Goal: Complete application form: Complete application form

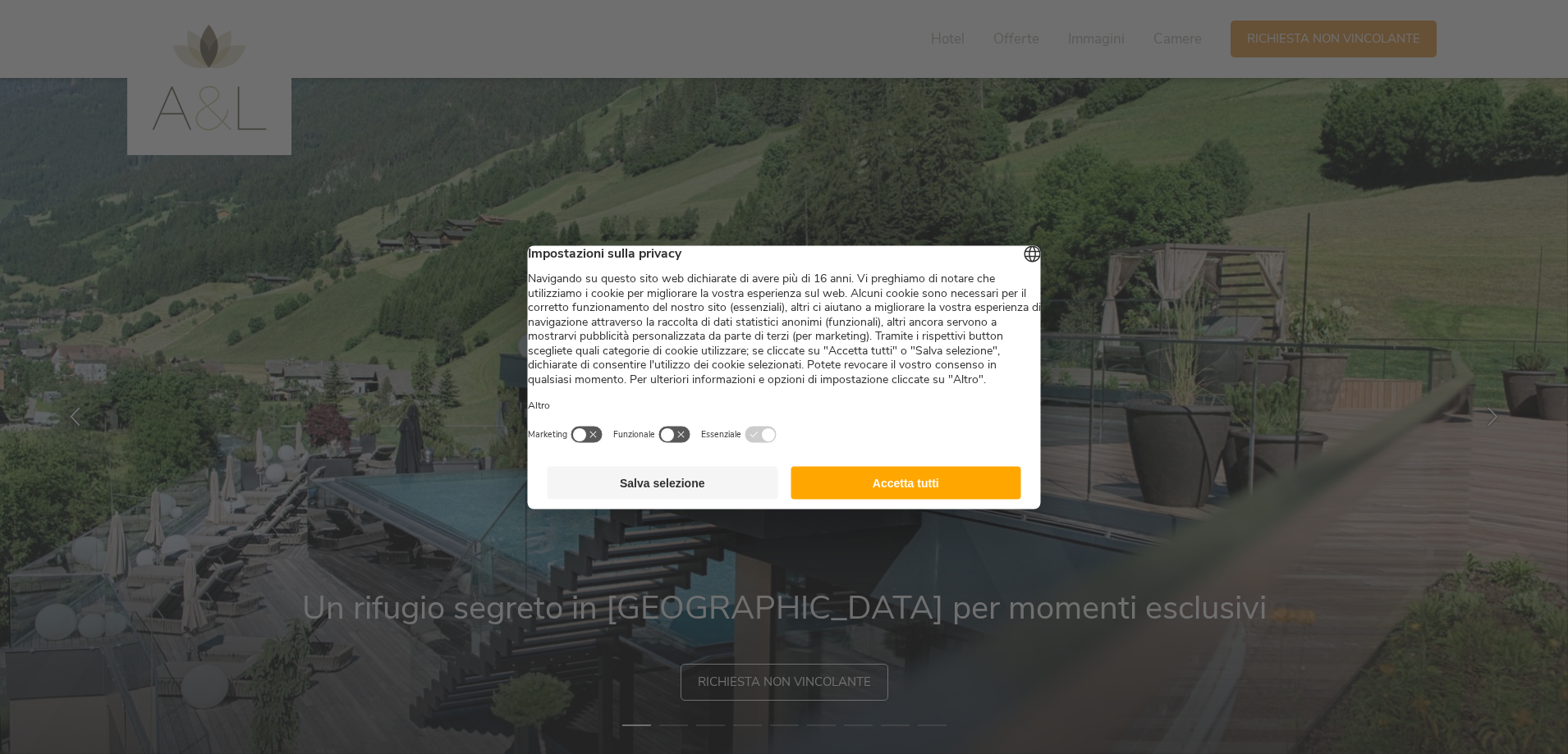
click at [955, 499] on button "Accetta tutti" at bounding box center [906, 482] width 231 height 33
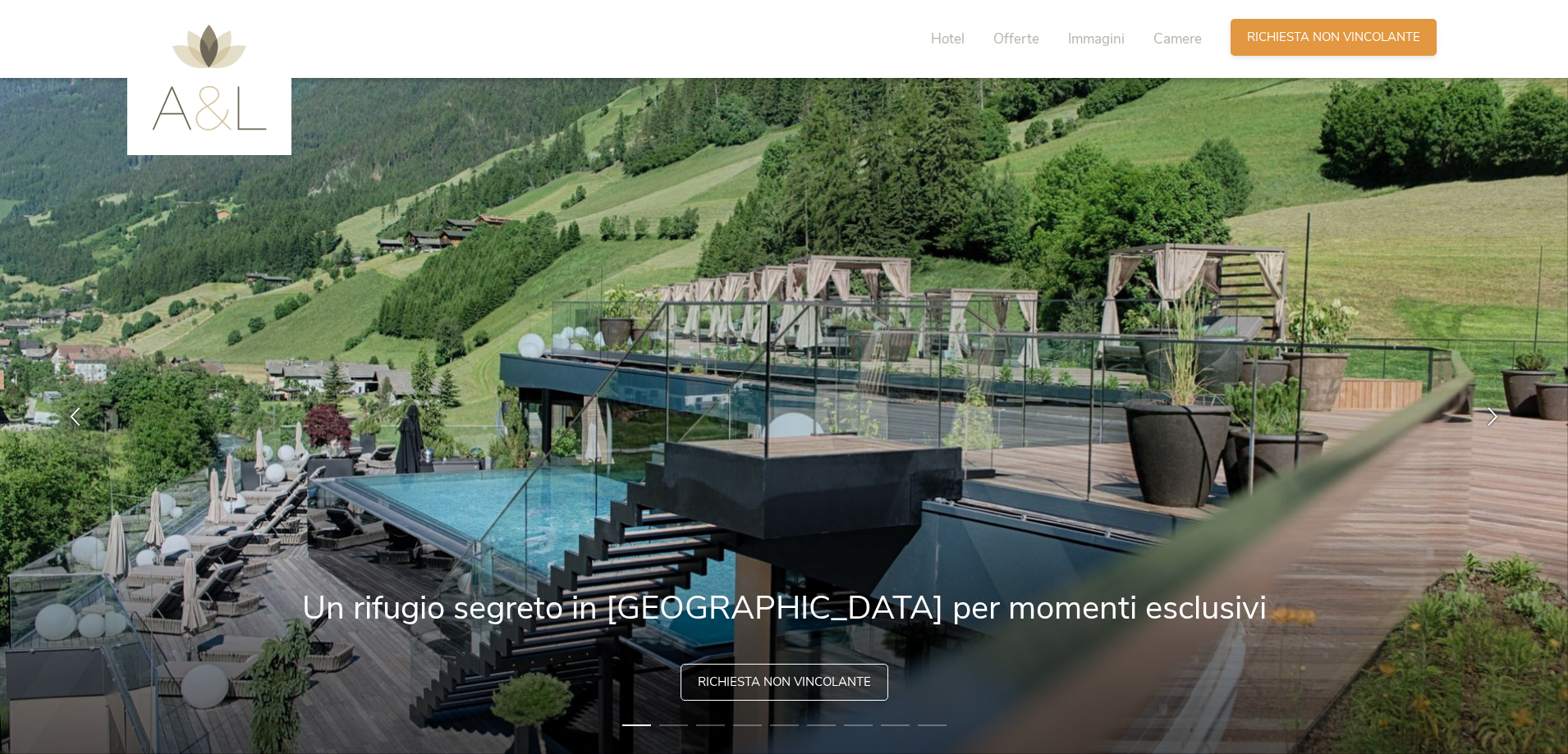
click at [1327, 45] on span "Richiesta non vincolante" at bounding box center [1334, 37] width 173 height 17
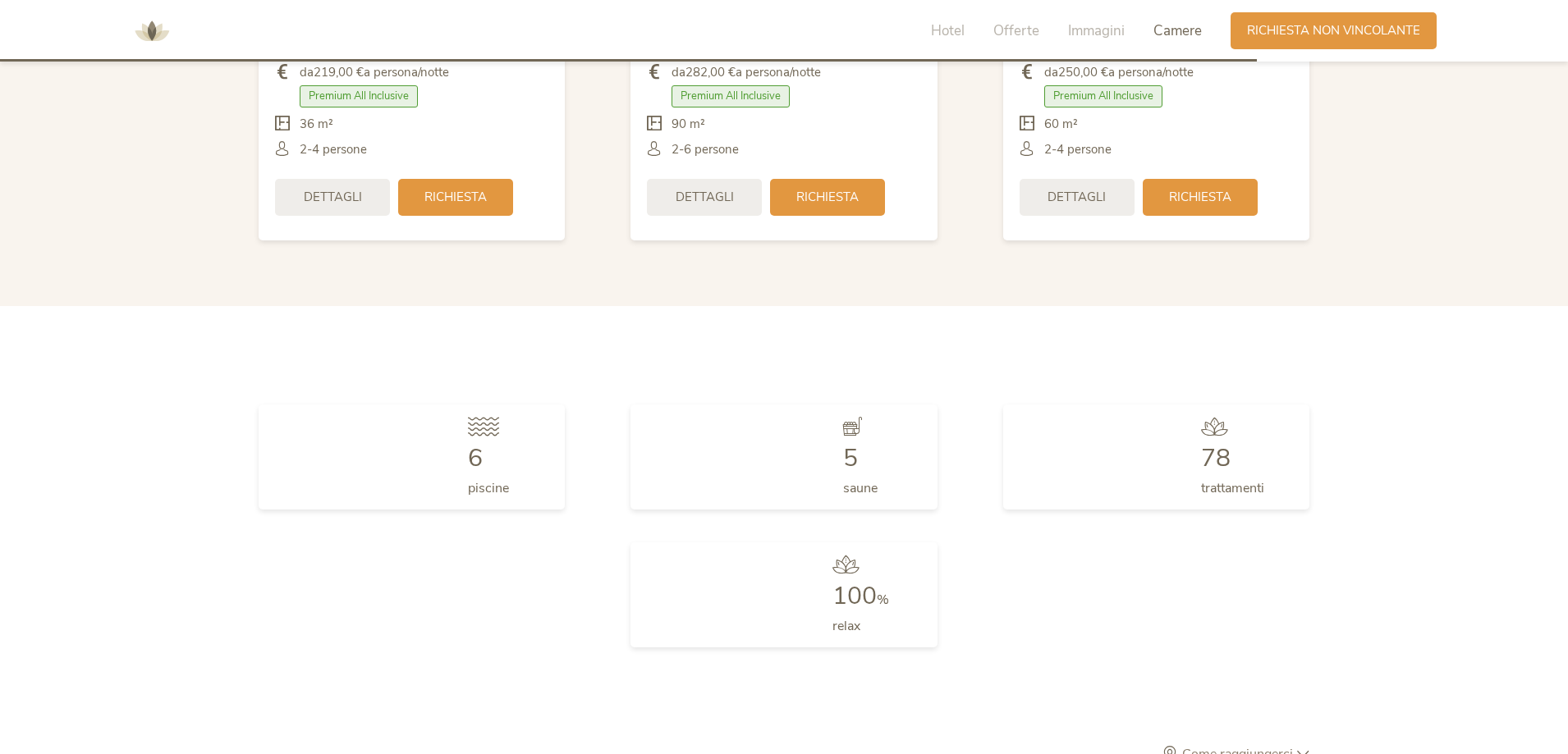
scroll to position [4946, 0]
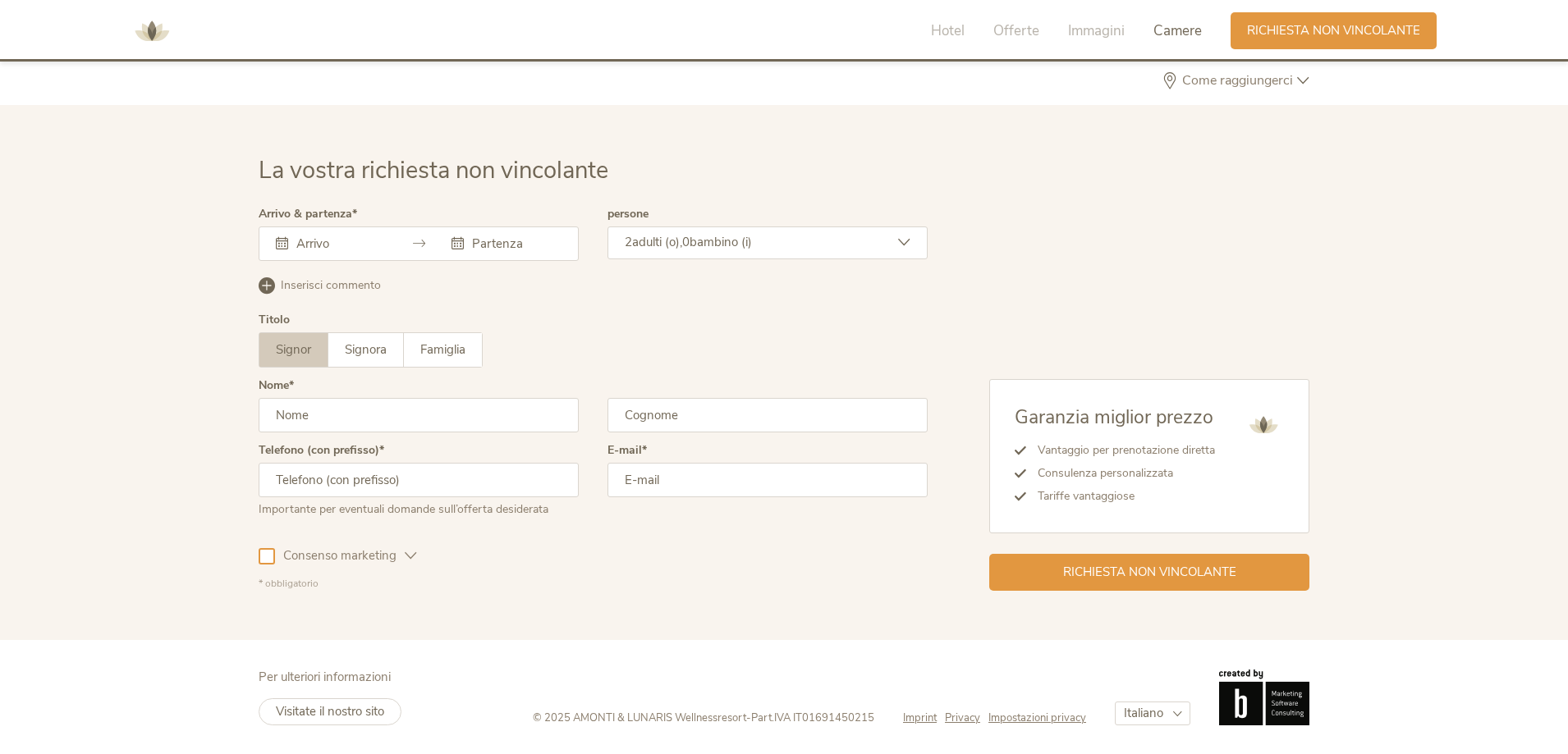
click at [368, 242] on input "text" at bounding box center [339, 243] width 94 height 16
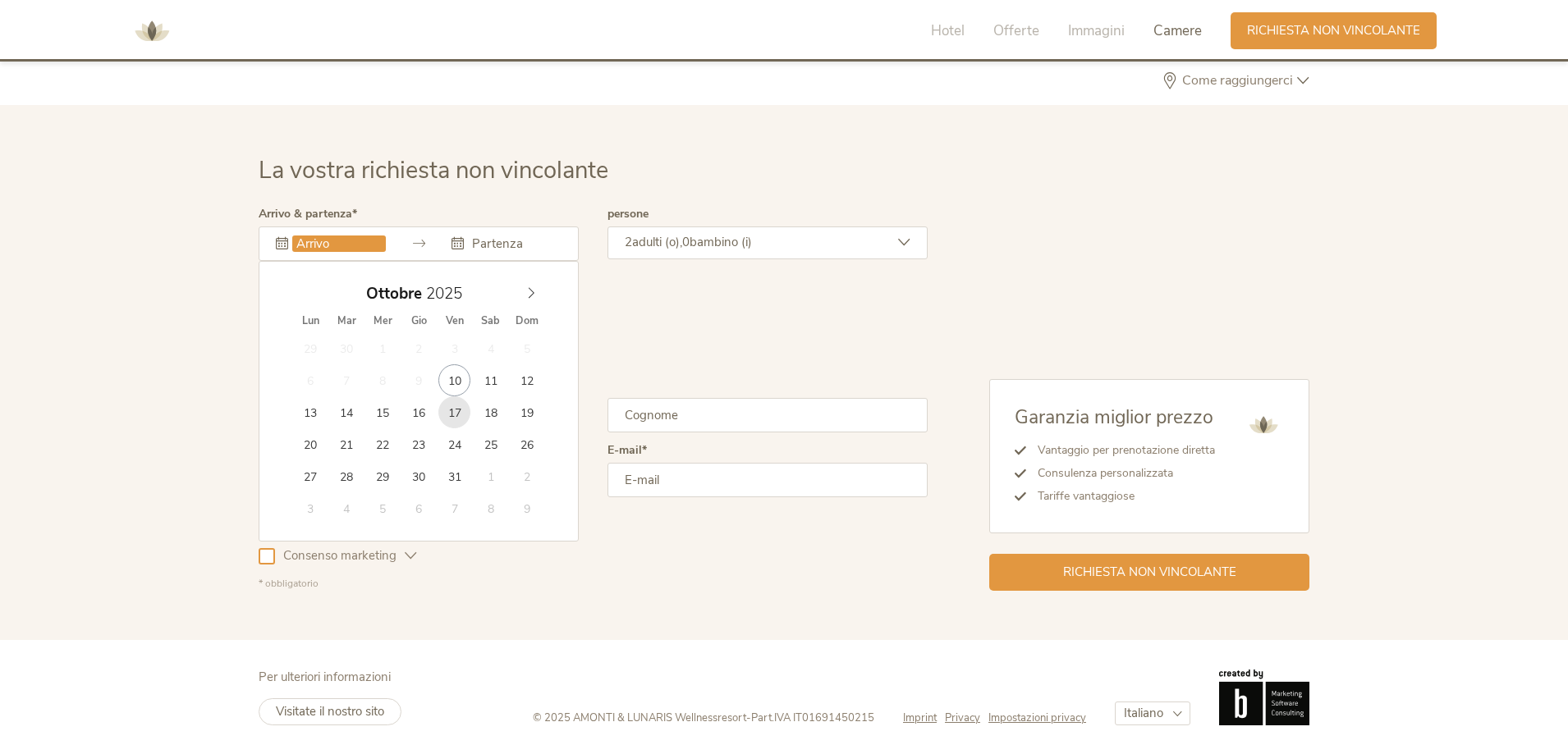
type input "17.10.2025"
type input "19.10.2025"
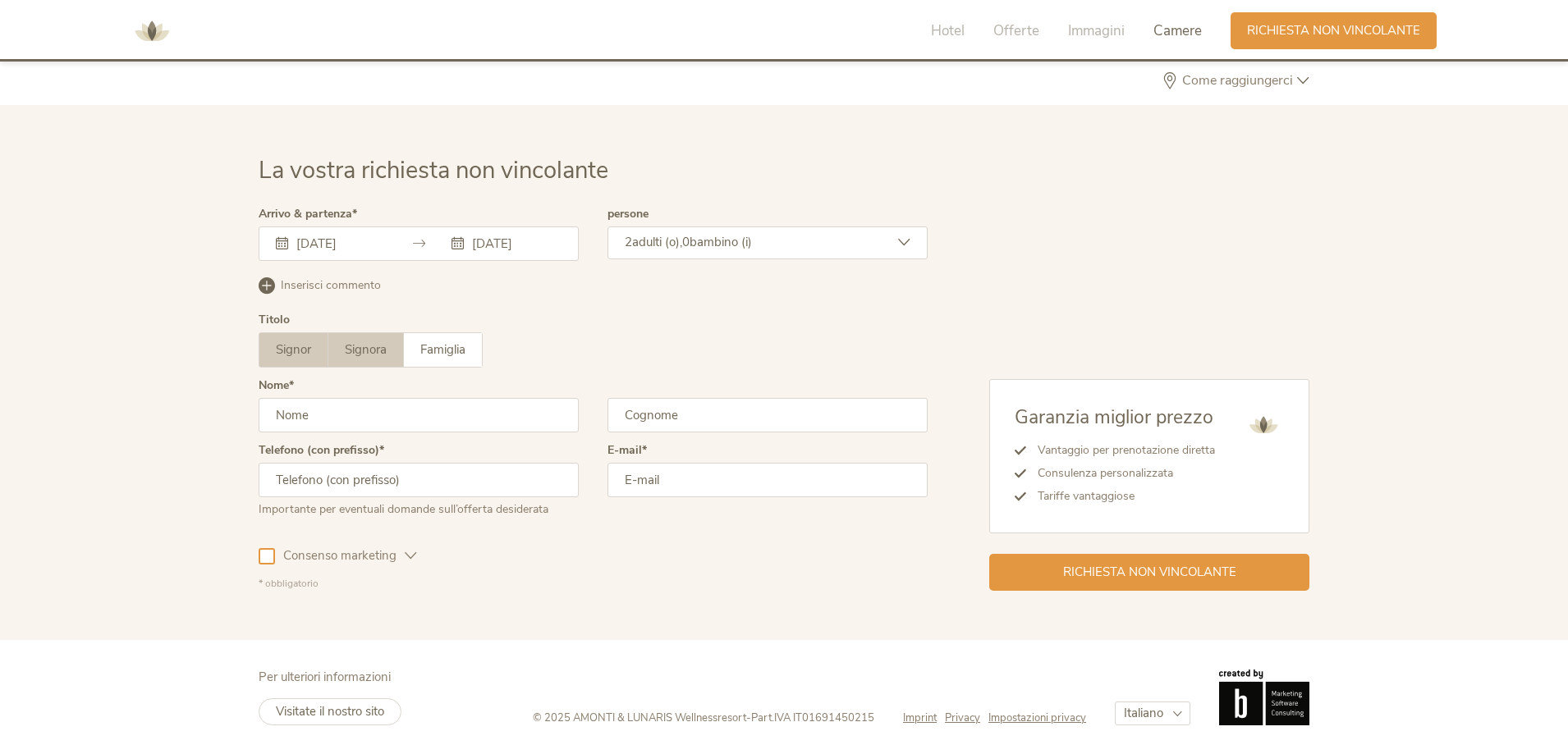
click at [360, 357] on span "Signora" at bounding box center [365, 349] width 42 height 16
click at [359, 429] on input "text" at bounding box center [418, 415] width 320 height 35
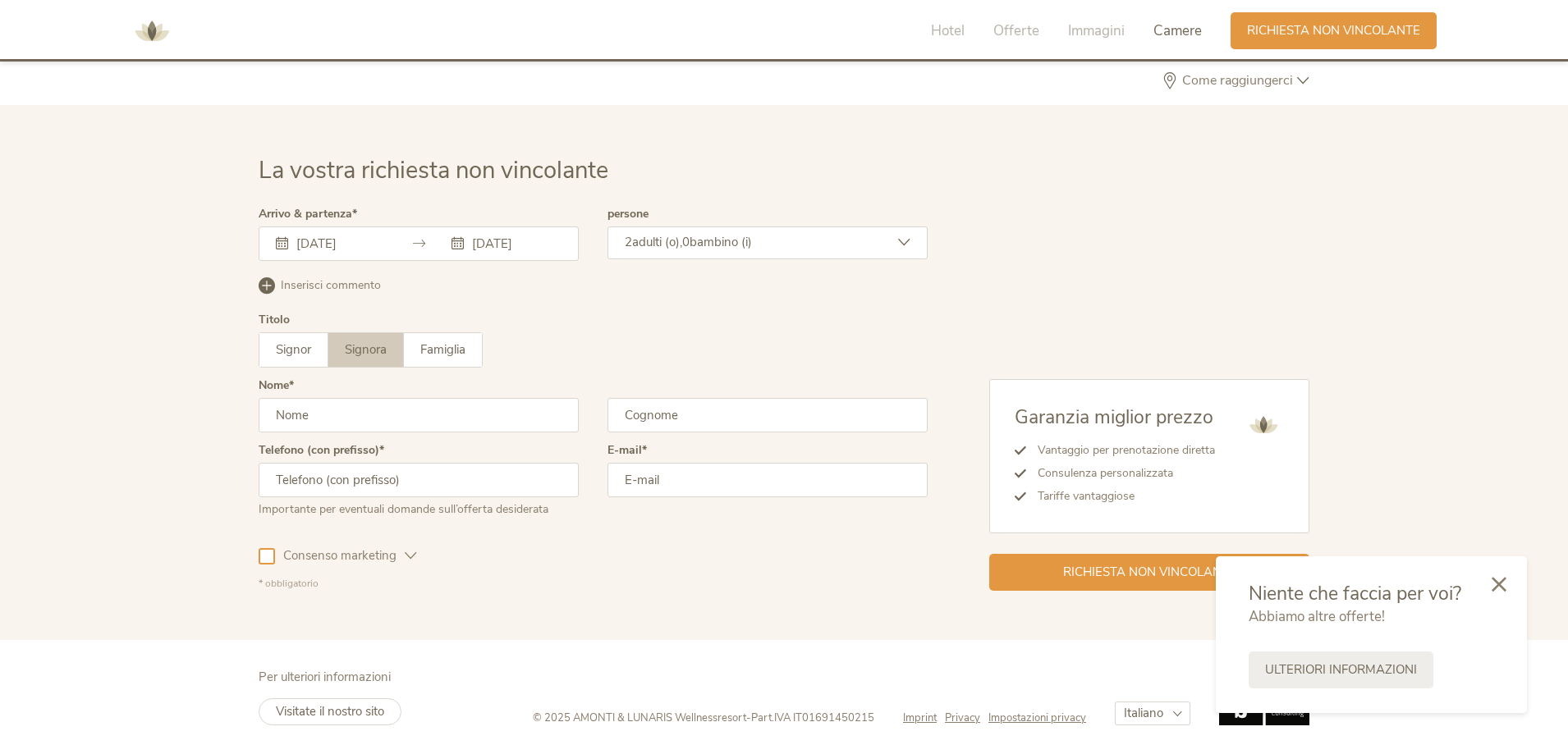
type input "katia"
type input "fosco"
type input "3498411689"
type input "info@hoteldematie.com"
click at [677, 234] on span "adulti (o)," at bounding box center [657, 242] width 50 height 16
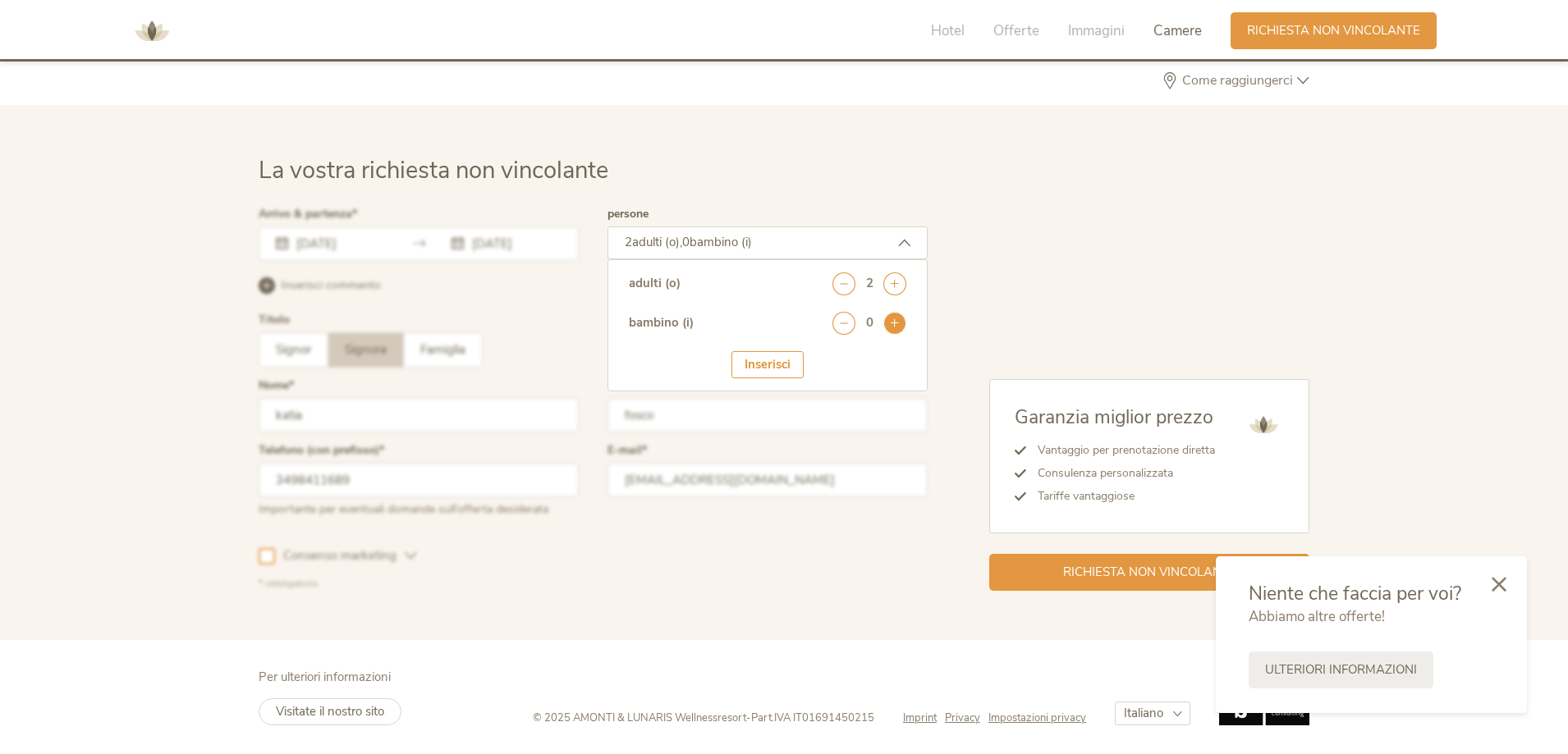
click at [893, 319] on icon at bounding box center [895, 324] width 23 height 23
click at [893, 318] on icon at bounding box center [895, 324] width 23 height 23
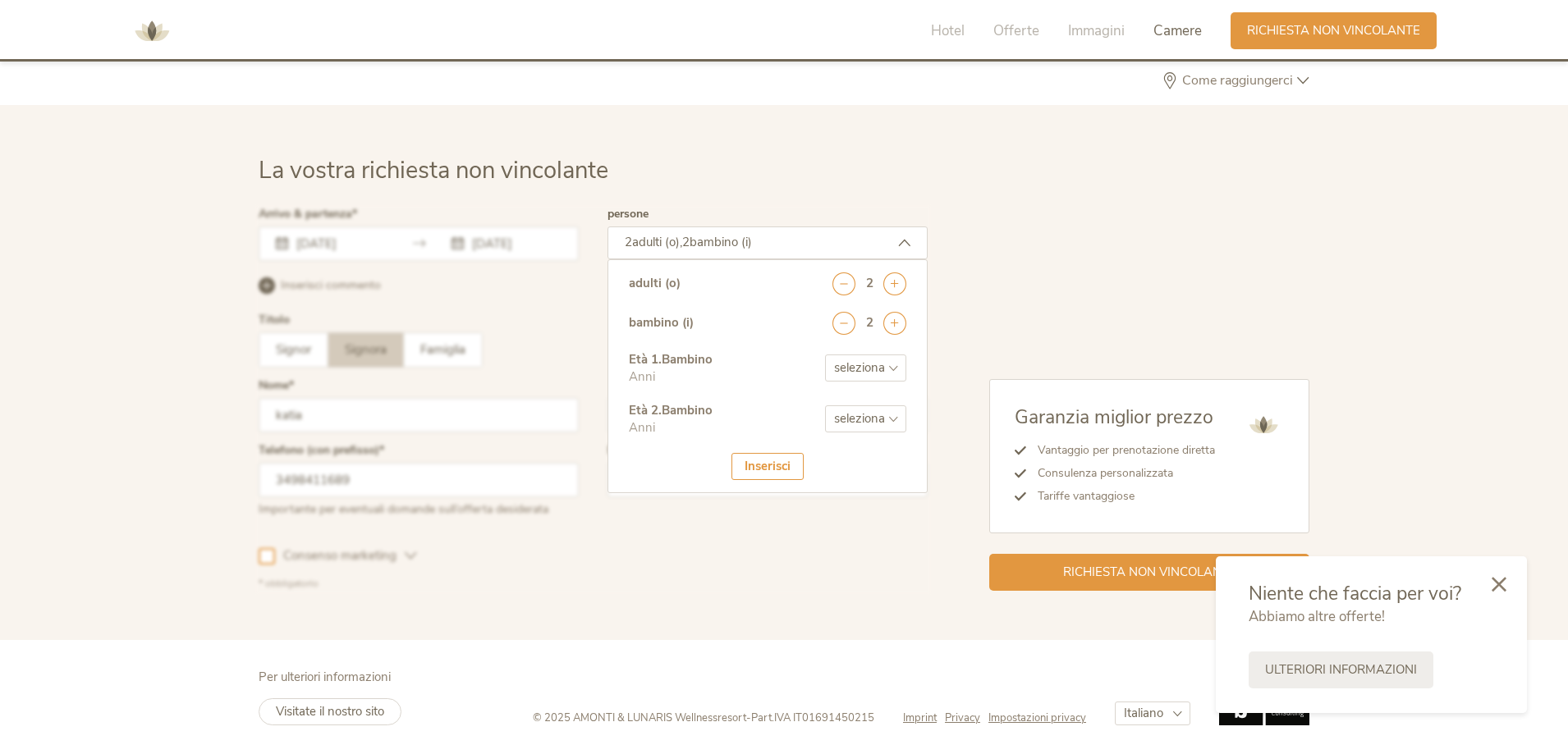
click at [889, 379] on select "seleziona 0 1 2 3 4 5 6 7 8 9 10 11 12 13 14 15 16 17" at bounding box center [866, 368] width 81 height 27
select select "6"
click at [825, 355] on select "seleziona 0 1 2 3 4 5 6 7 8 9 10 11 12 13 14 15 16 17" at bounding box center [866, 368] width 81 height 27
drag, startPoint x: 884, startPoint y: 425, endPoint x: 892, endPoint y: 431, distance: 10.0
click at [884, 425] on select "seleziona 0 1 2 3 4 5 6 7 8 9 10 11 12 13 14 15 16 17" at bounding box center [866, 419] width 81 height 27
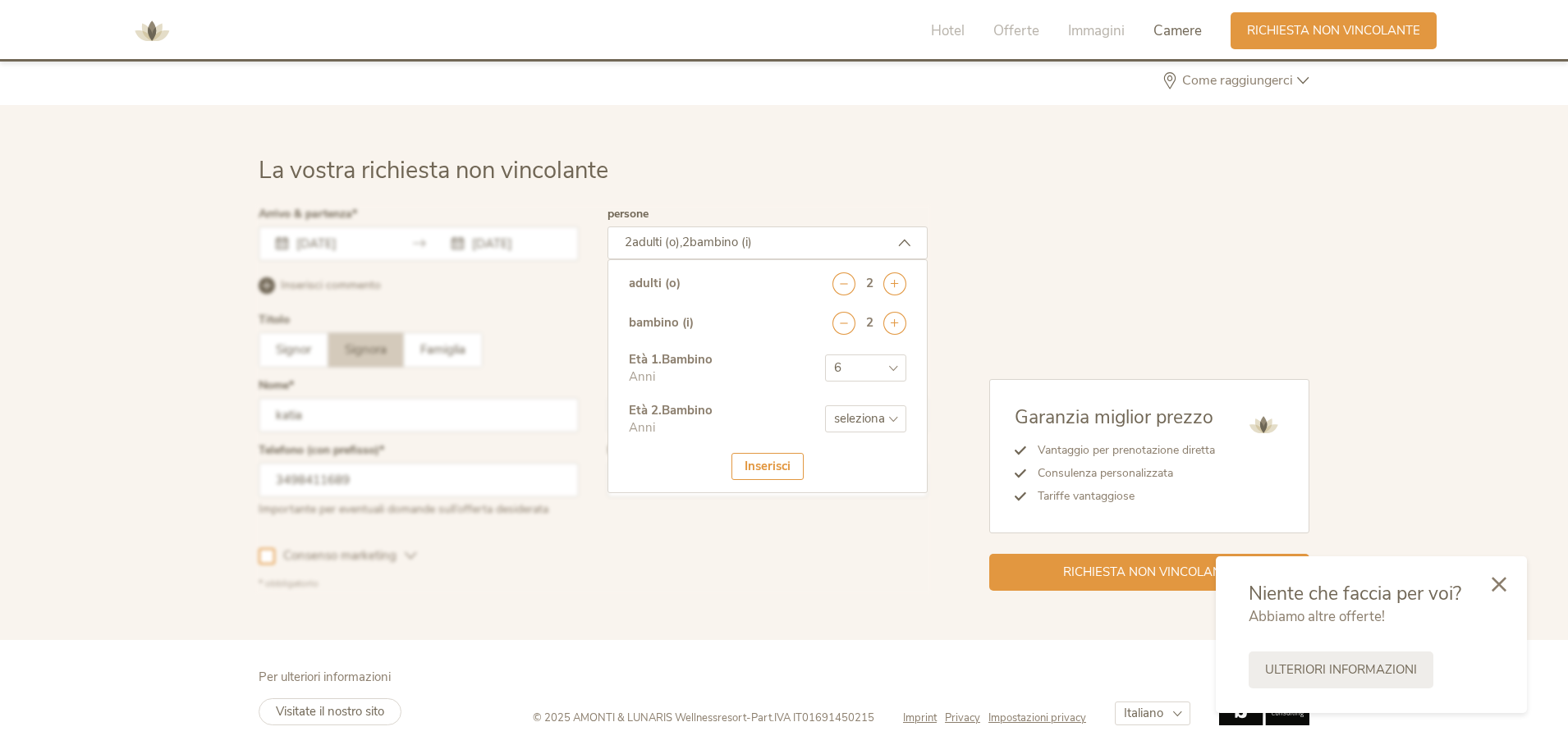
select select "9"
click at [825, 406] on select "seleziona 0 1 2 3 4 5 6 7 8 9 10 11 12 13 14 15 16 17" at bounding box center [866, 419] width 81 height 27
click at [760, 469] on div "Inserisci" at bounding box center [768, 466] width 72 height 27
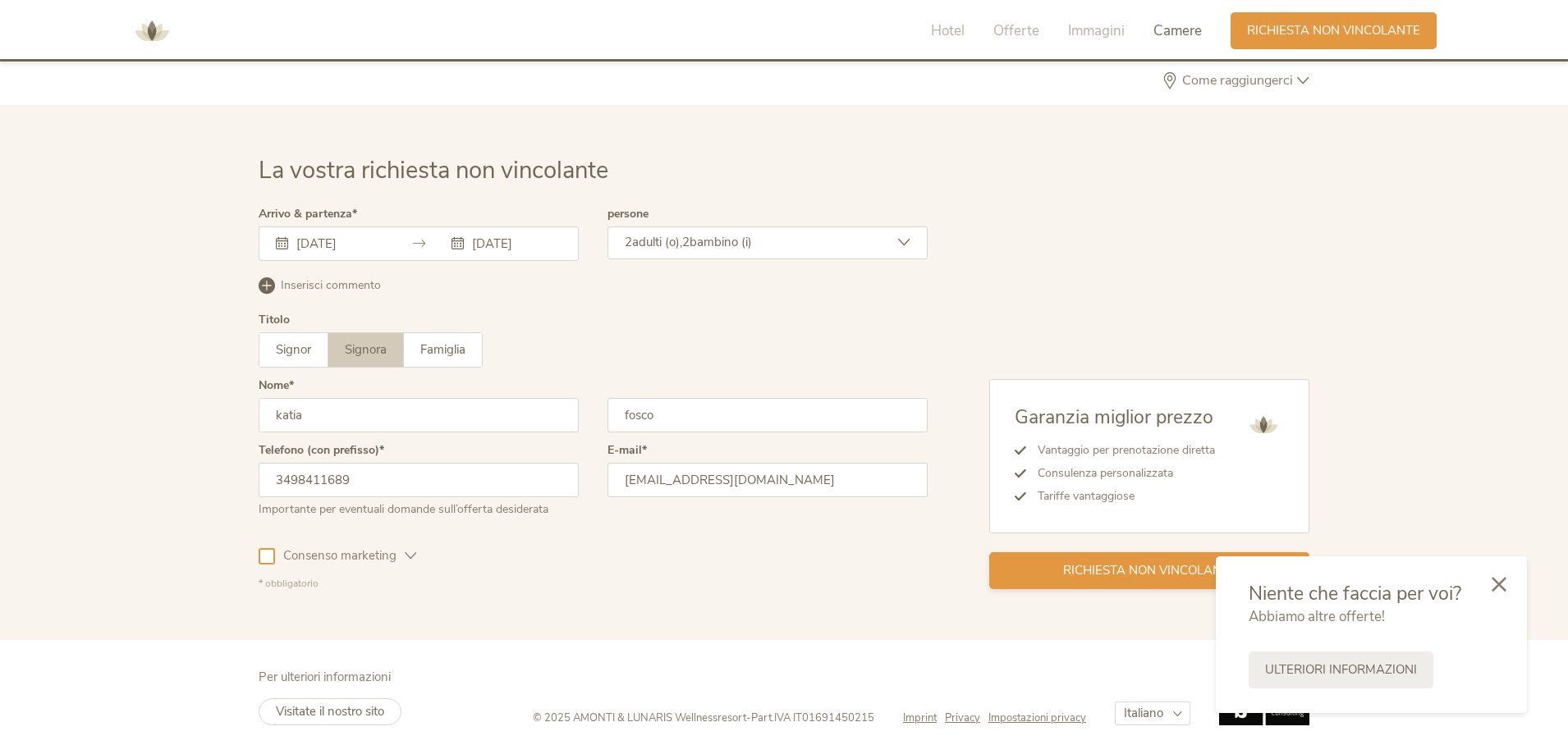
click at [1044, 568] on div "Richiesta non vincolante" at bounding box center [1149, 570] width 320 height 37
